Goal: Task Accomplishment & Management: Use online tool/utility

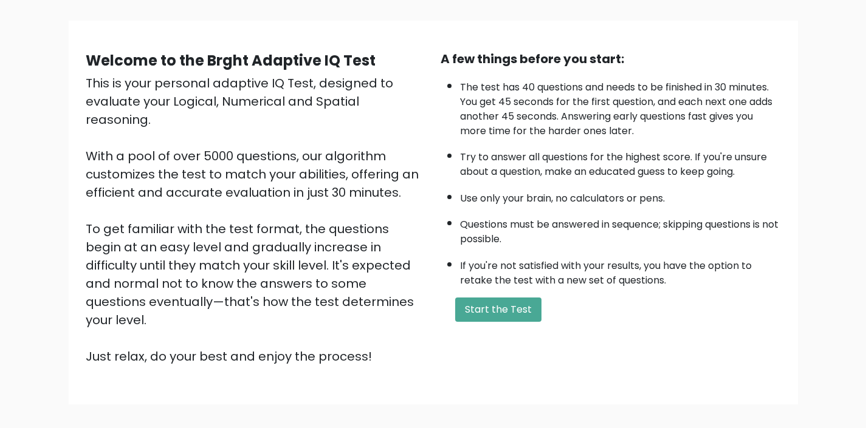
scroll to position [80, 0]
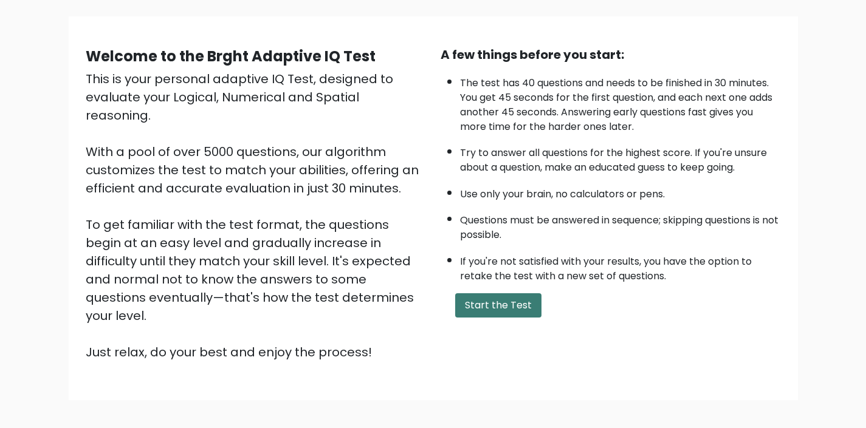
click at [510, 306] on button "Start the Test" at bounding box center [498, 305] width 86 height 24
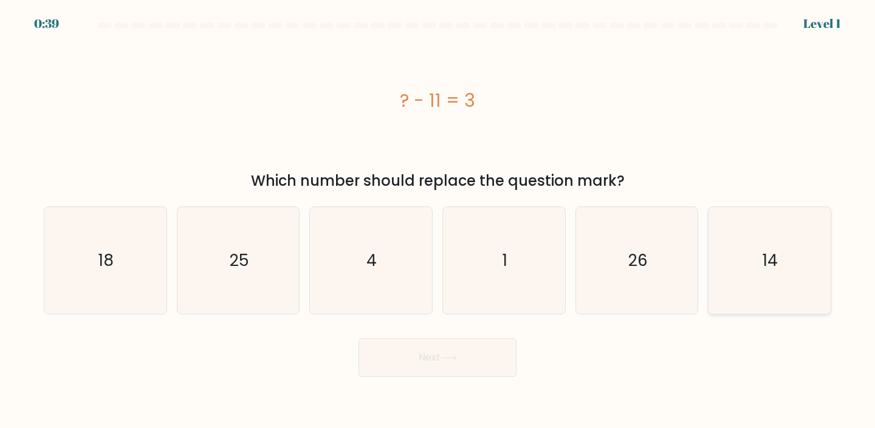
click at [786, 265] on icon "14" at bounding box center [770, 261] width 108 height 108
click at [438, 221] on input "f. 14" at bounding box center [437, 217] width 1 height 6
radio input "true"
click at [514, 363] on button "Next" at bounding box center [438, 357] width 158 height 39
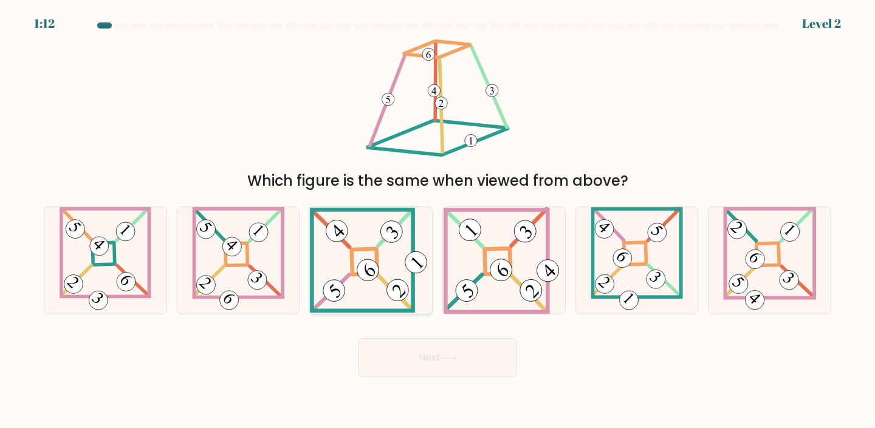
click at [383, 296] on icon at bounding box center [371, 260] width 122 height 105
click at [437, 221] on input "c." at bounding box center [437, 217] width 1 height 6
radio input "true"
click at [434, 362] on button "Next" at bounding box center [438, 357] width 158 height 39
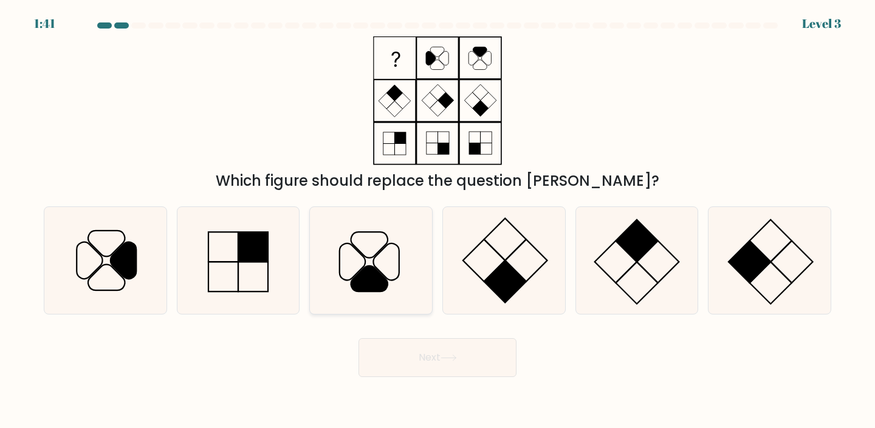
click at [364, 300] on icon at bounding box center [371, 261] width 108 height 108
click at [437, 221] on input "c." at bounding box center [437, 217] width 1 height 6
radio input "true"
click at [432, 348] on button "Next" at bounding box center [438, 357] width 158 height 39
